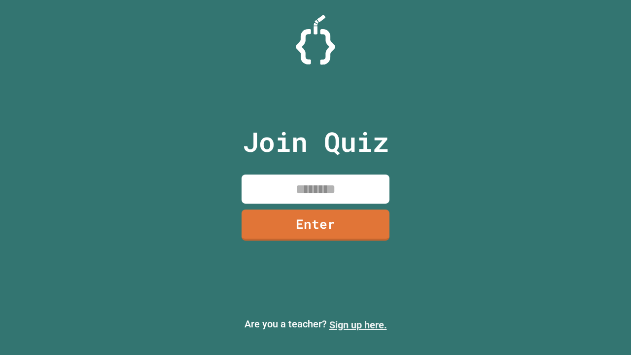
click at [358, 325] on link "Sign up here." at bounding box center [358, 325] width 58 height 12
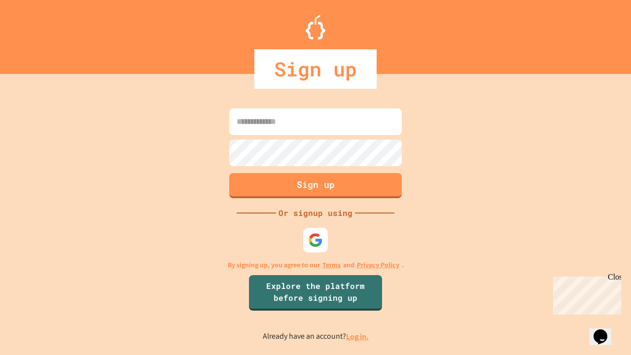
click at [358, 336] on link "Log in." at bounding box center [357, 336] width 23 height 10
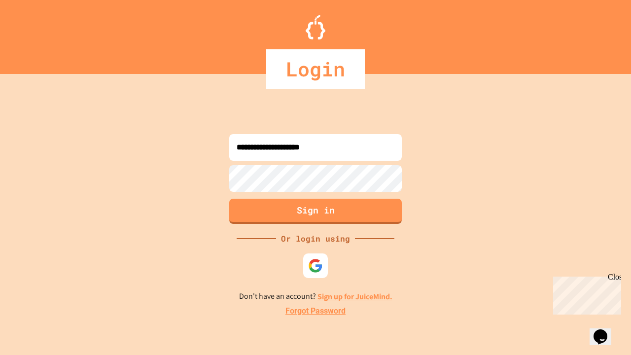
type input "**********"
